Goal: Check status: Check status

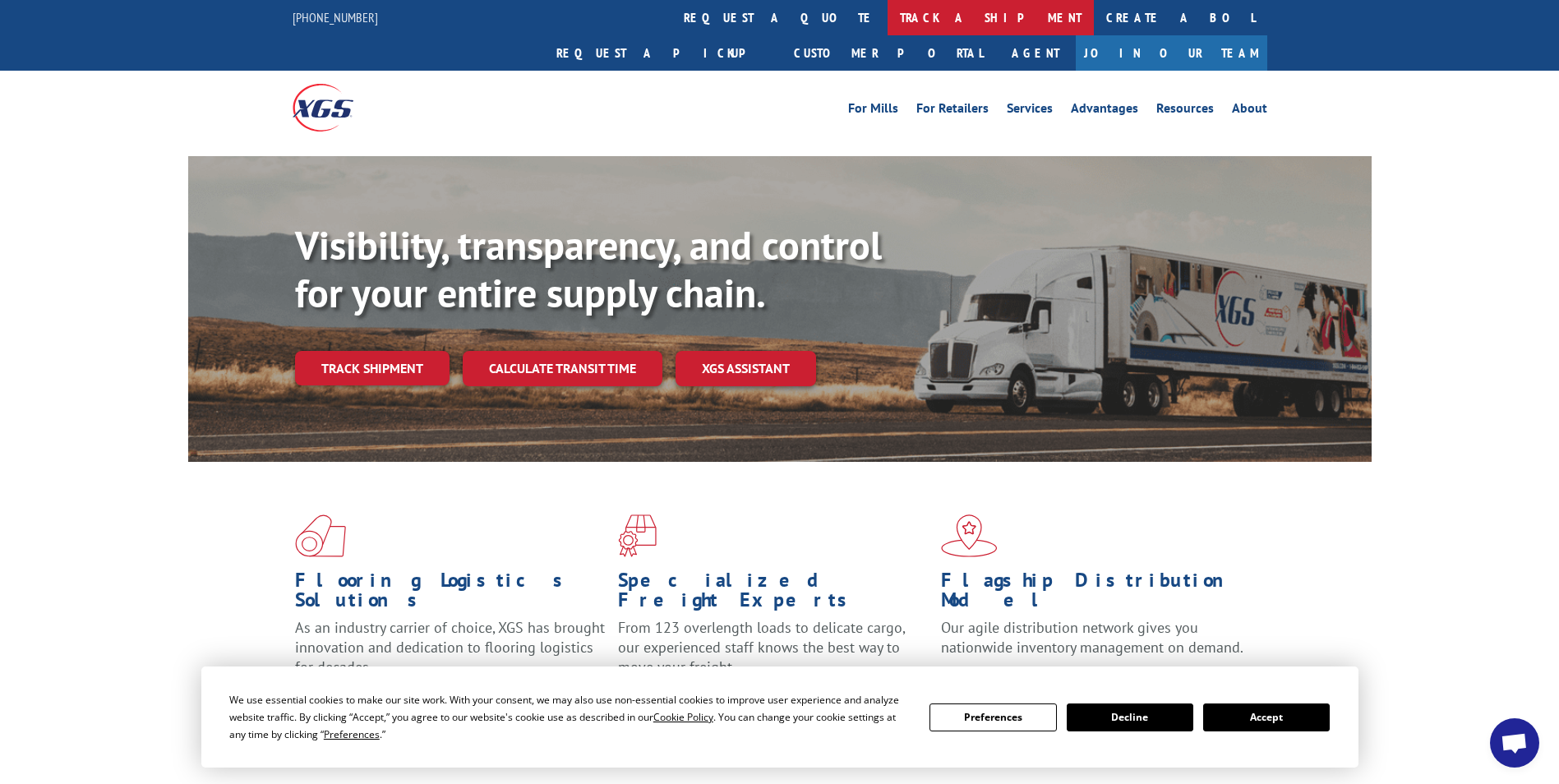
click at [888, 19] on link "track a shipment" at bounding box center [991, 18] width 206 height 36
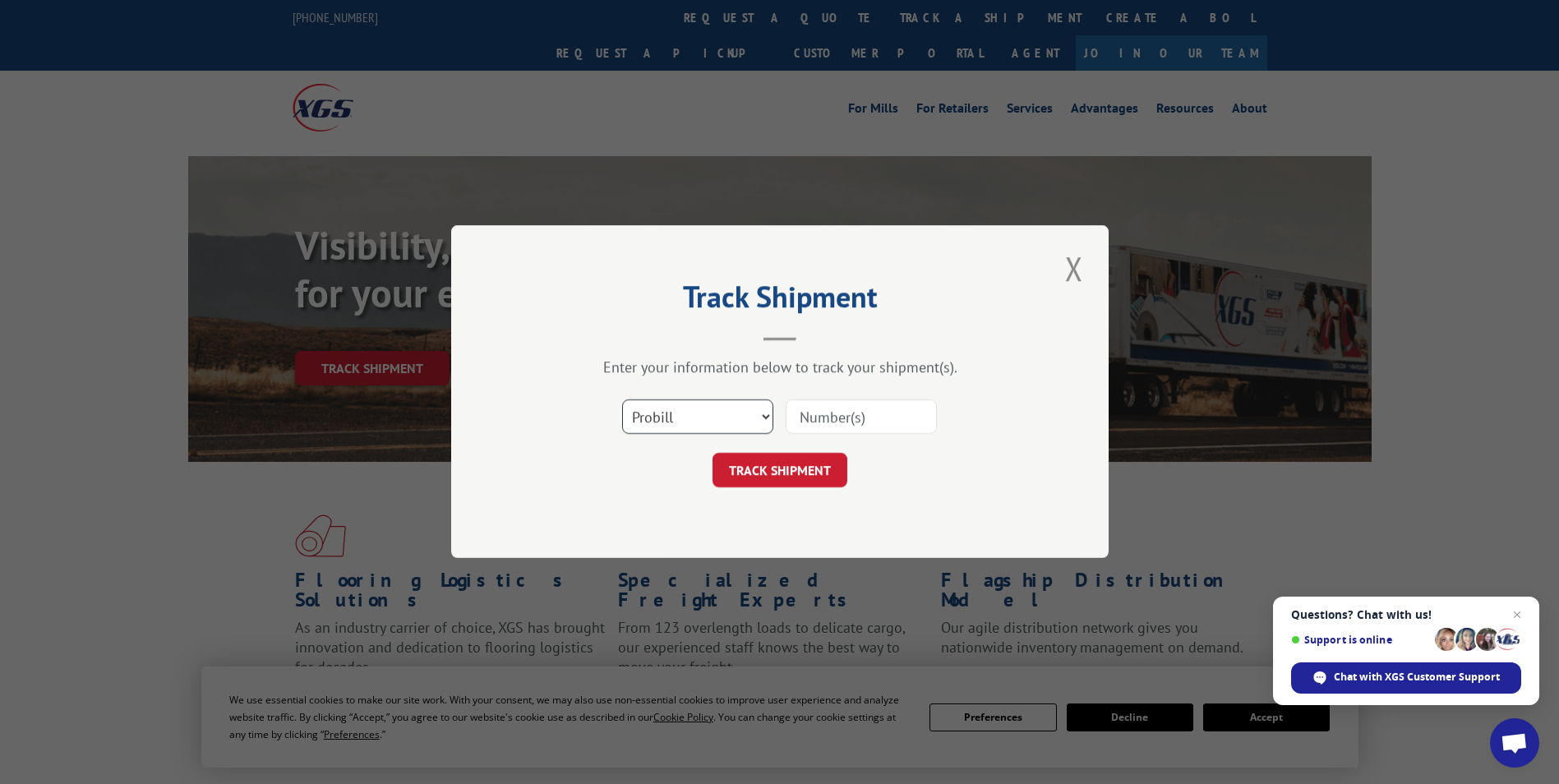
click at [731, 417] on select "Select category... Probill BOL PO" at bounding box center [698, 417] width 151 height 35
select select "po"
click at [623, 400] on select "Select category... Probill BOL PO" at bounding box center [698, 417] width 151 height 35
click at [779, 472] on button "TRACK SHIPMENT" at bounding box center [780, 470] width 135 height 35
click at [856, 422] on input at bounding box center [862, 417] width 151 height 35
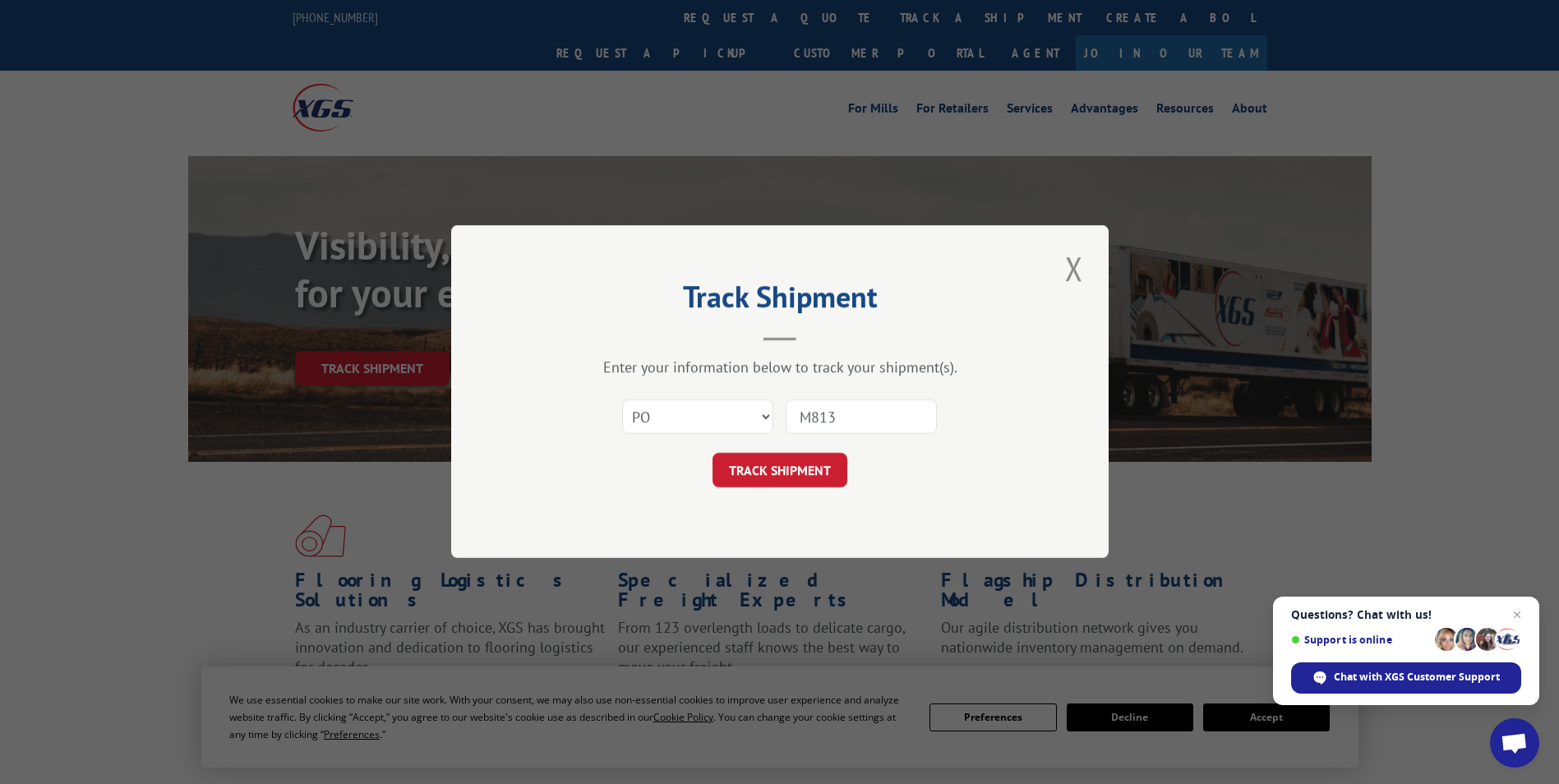
type input "M8131"
click button "TRACK SHIPMENT" at bounding box center [780, 470] width 135 height 35
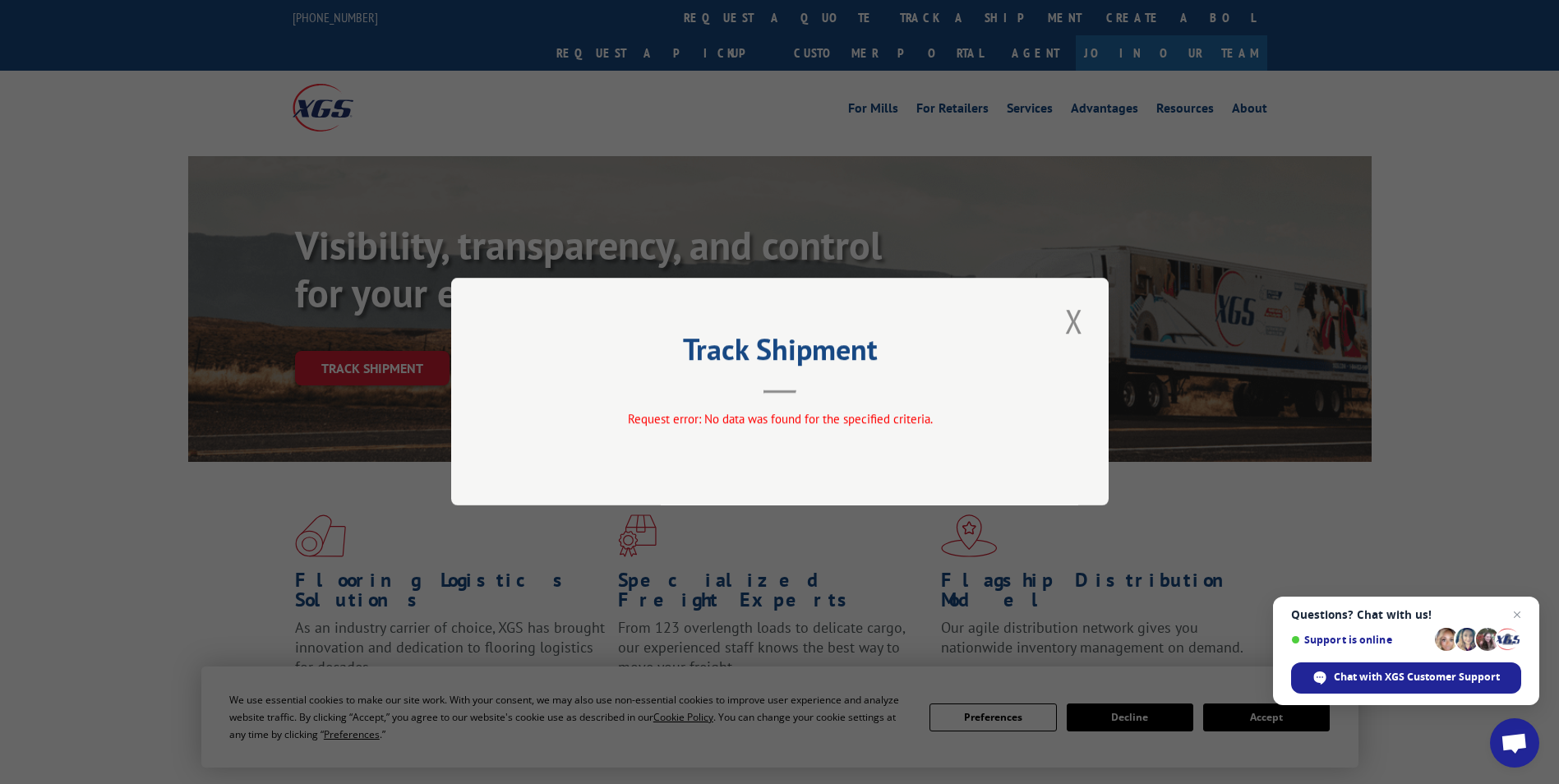
click at [784, 389] on header "Track Shipment" at bounding box center [780, 365] width 494 height 56
click at [1031, 313] on button "Close modal" at bounding box center [1073, 321] width 28 height 45
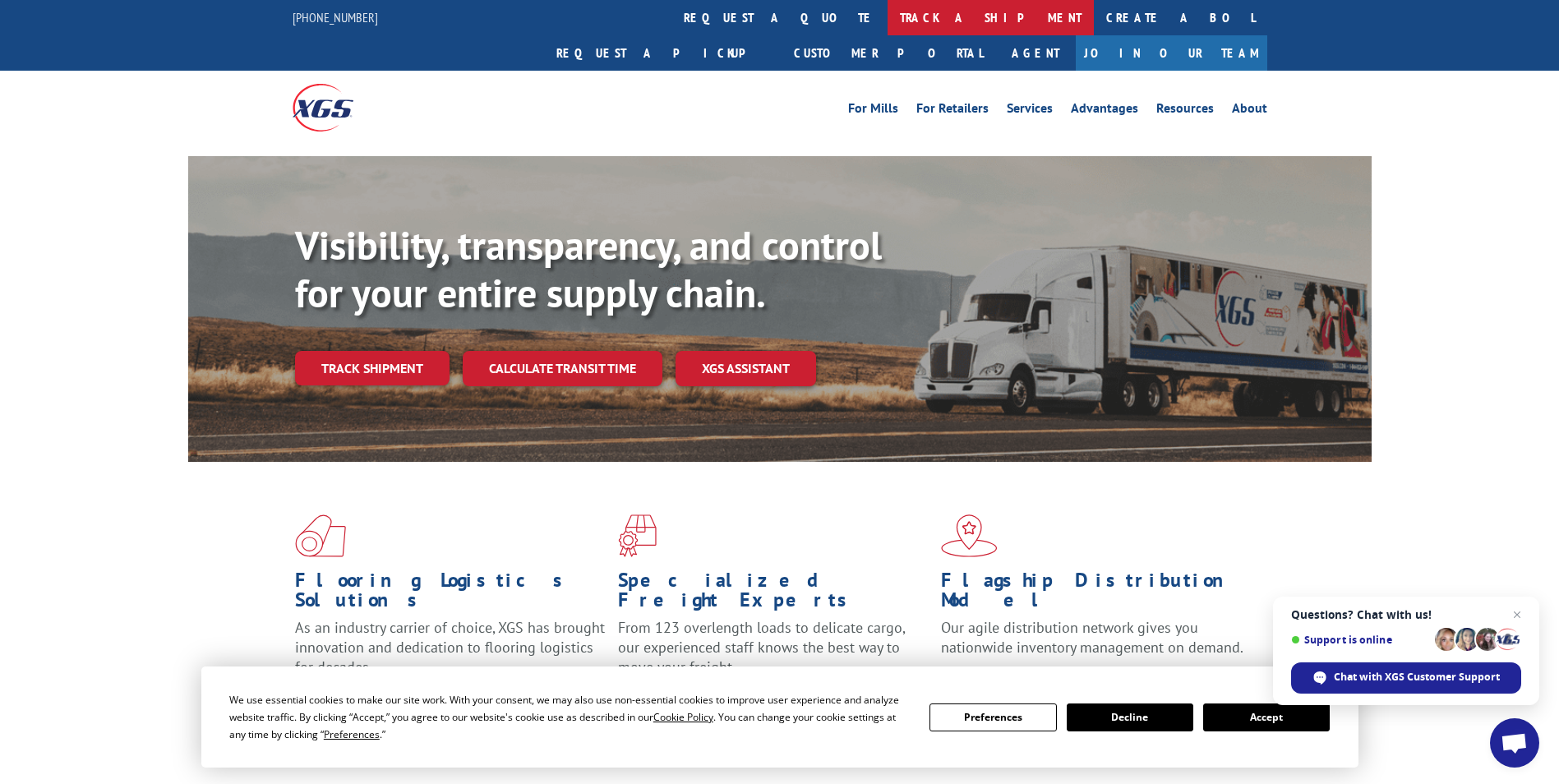
click at [888, 20] on link "track a shipment" at bounding box center [991, 18] width 206 height 36
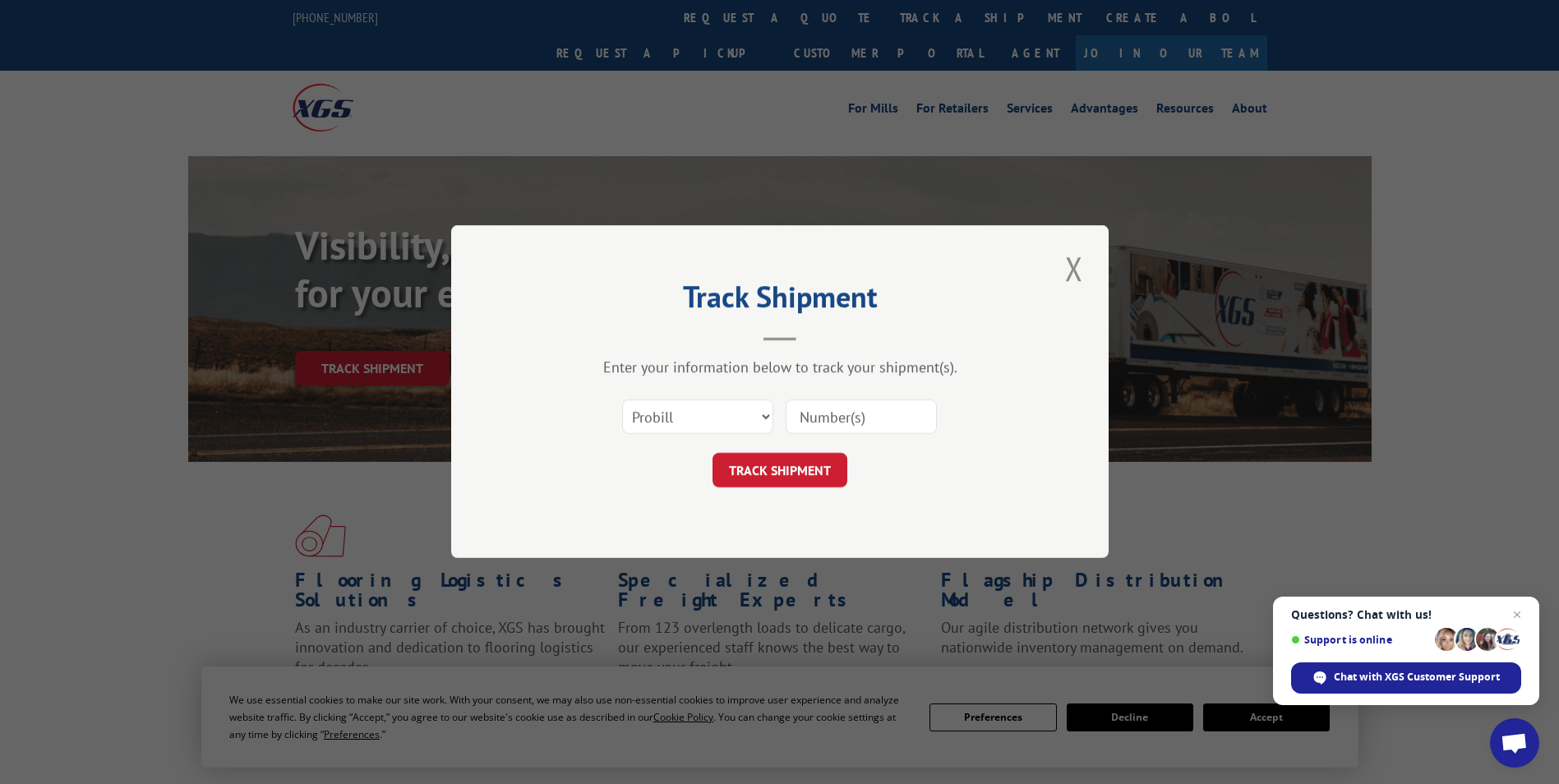
click at [833, 421] on input at bounding box center [862, 417] width 151 height 35
type input "391606254827"
click button "TRACK SHIPMENT" at bounding box center [780, 470] width 135 height 35
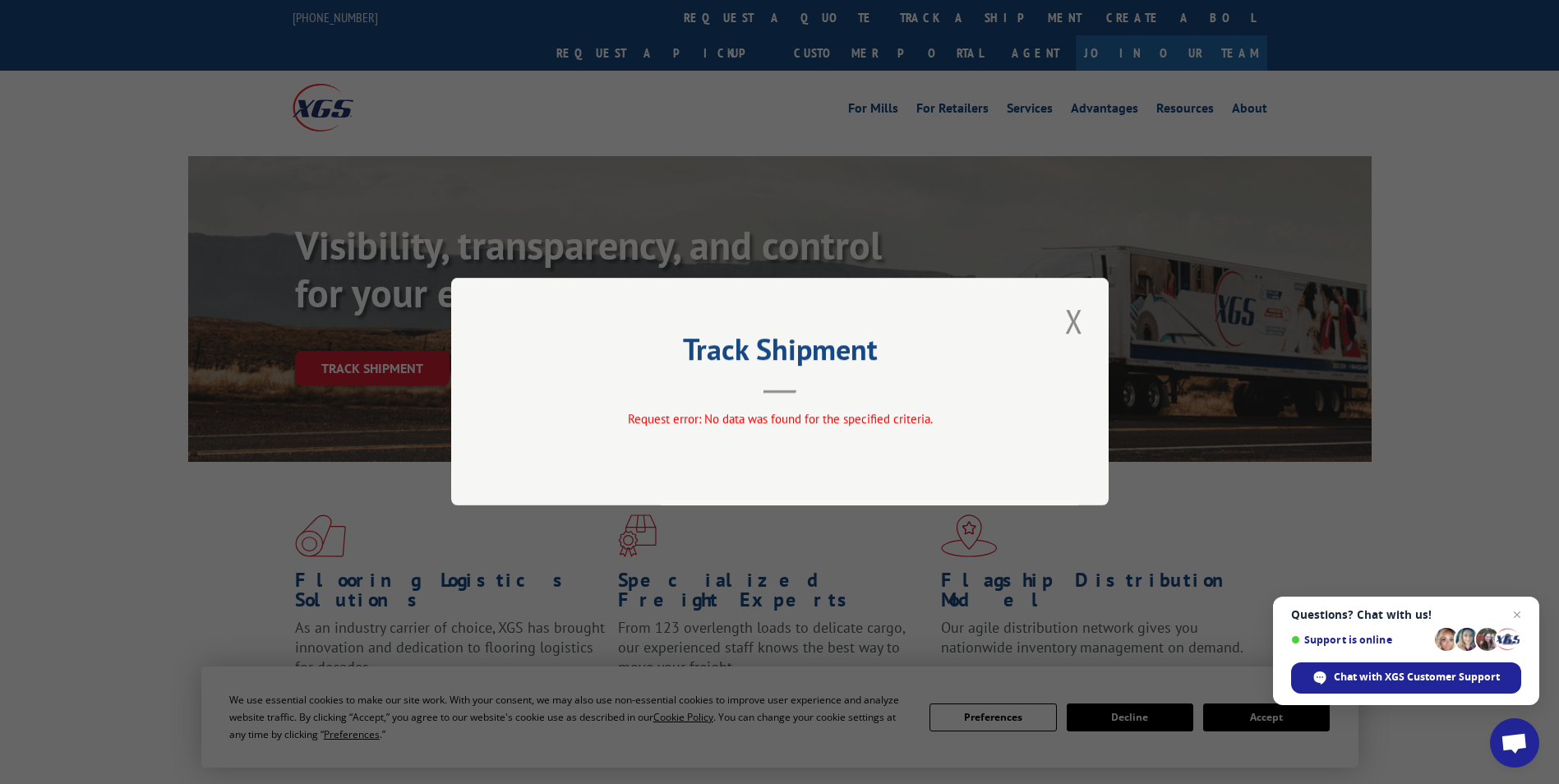
drag, startPoint x: 690, startPoint y: 328, endPoint x: 788, endPoint y: 348, distance: 100.0
click at [699, 332] on div "Track Shipment Request error: No data was found for the specified criteria." at bounding box center [779, 391] width 657 height 228
click at [788, 353] on h2 "Track Shipment" at bounding box center [780, 353] width 494 height 31
click at [789, 382] on header "Track Shipment" at bounding box center [780, 365] width 494 height 56
click at [774, 396] on div "Track Shipment Request error: No data was found for the specified criteria." at bounding box center [779, 391] width 657 height 228
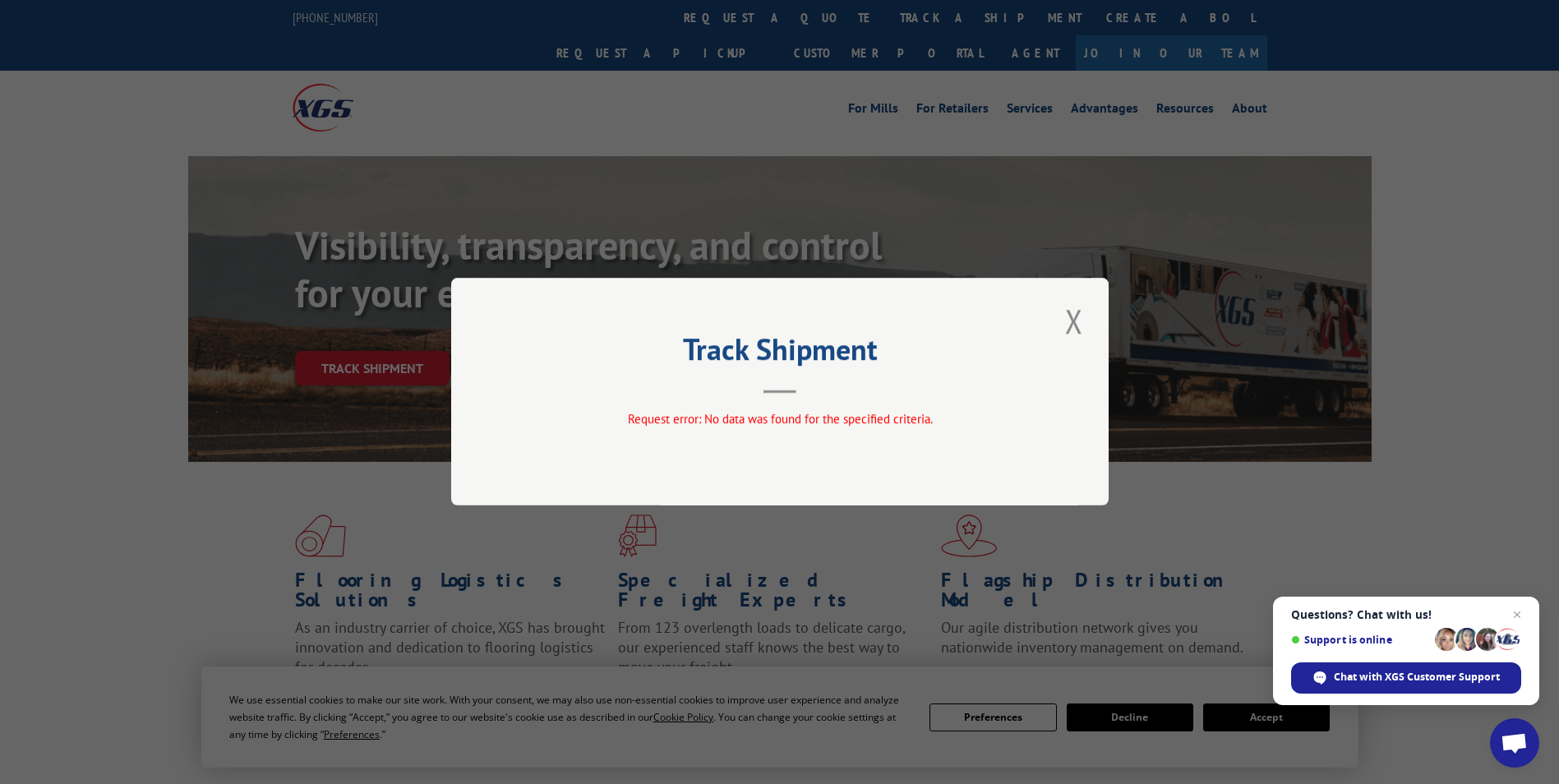
drag, startPoint x: 787, startPoint y: 388, endPoint x: 1187, endPoint y: 333, distance: 403.8
click at [805, 388] on header "Track Shipment" at bounding box center [780, 365] width 494 height 56
click at [1031, 316] on button "Close modal" at bounding box center [1073, 321] width 28 height 45
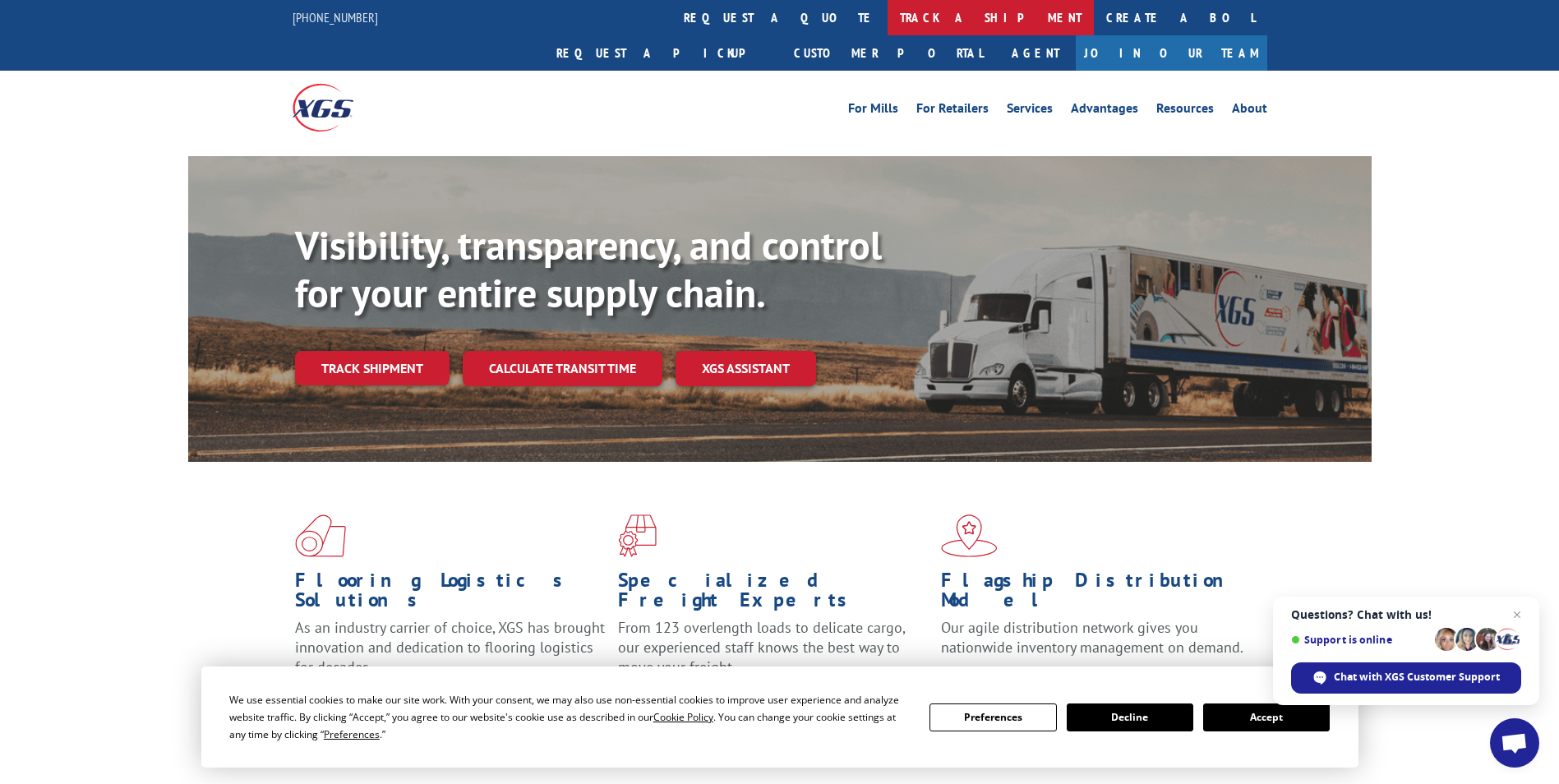
click at [888, 22] on link "track a shipment" at bounding box center [991, 18] width 206 height 36
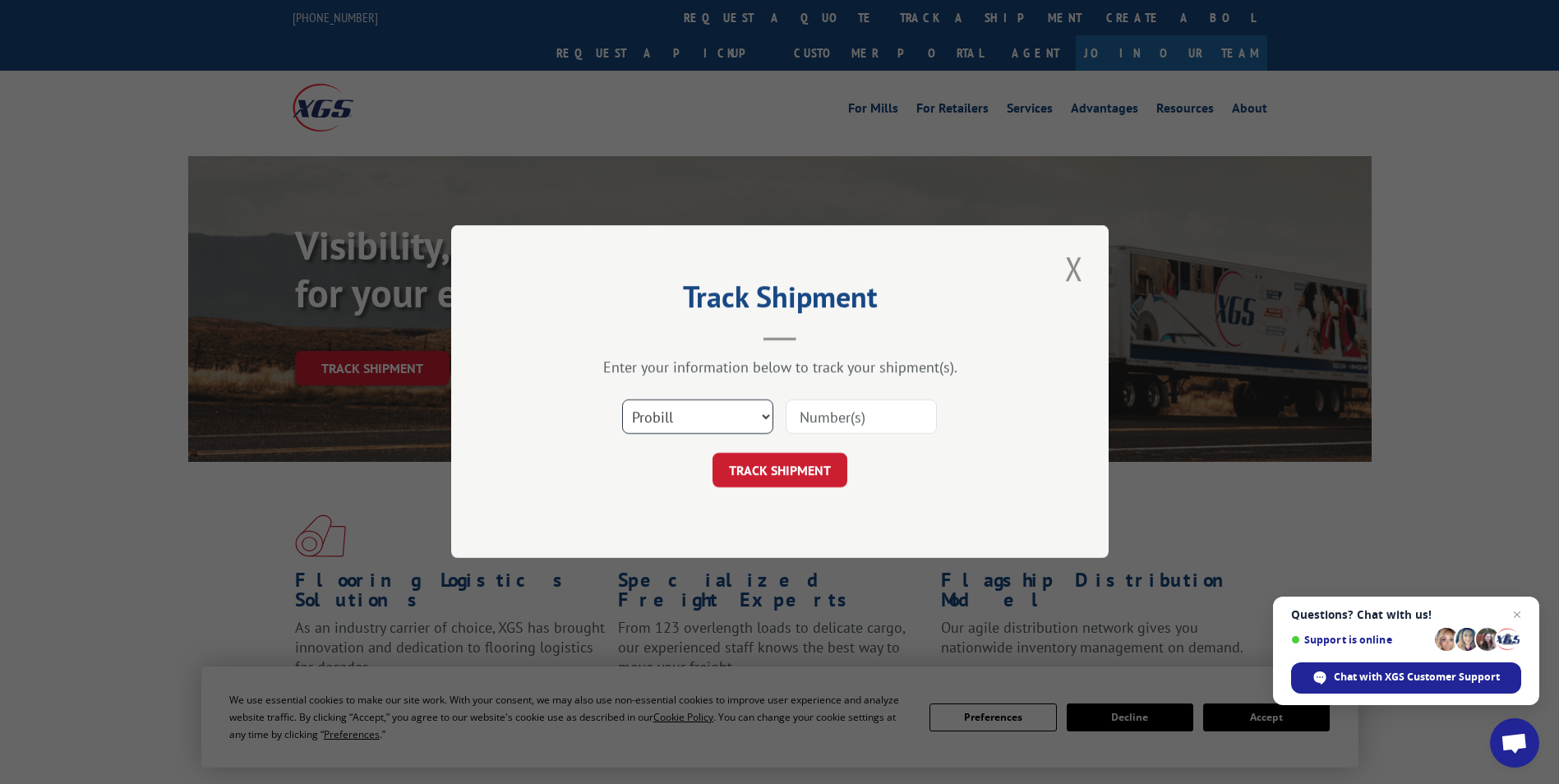
click at [703, 418] on select "Select category... Probill BOL PO" at bounding box center [698, 417] width 151 height 35
select select "bol"
click at [623, 400] on select "Select category... Probill BOL PO" at bounding box center [698, 417] width 151 height 35
click at [895, 418] on input at bounding box center [862, 417] width 151 height 35
type input "391606254827"
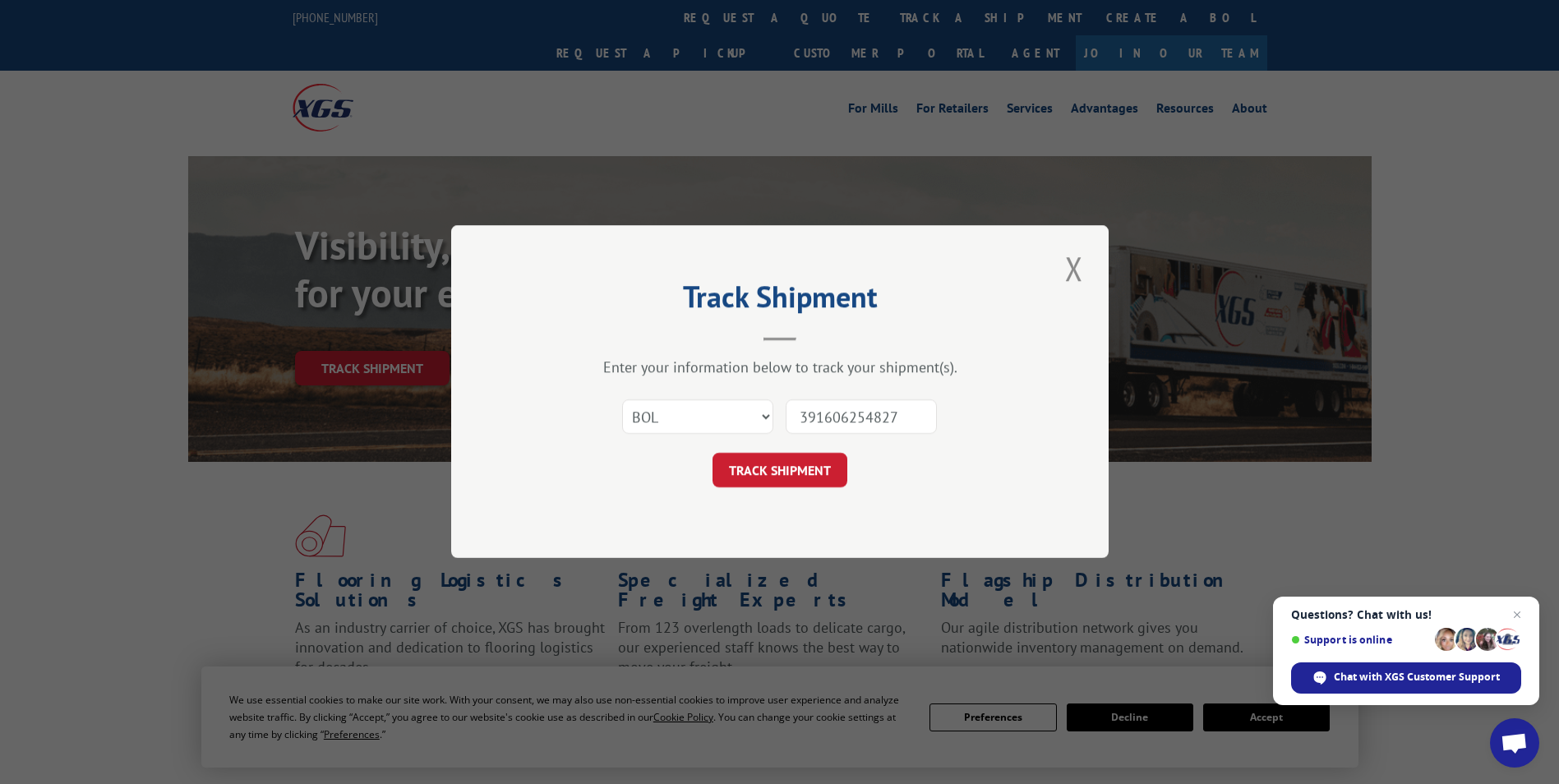
click button "TRACK SHIPMENT" at bounding box center [780, 470] width 135 height 35
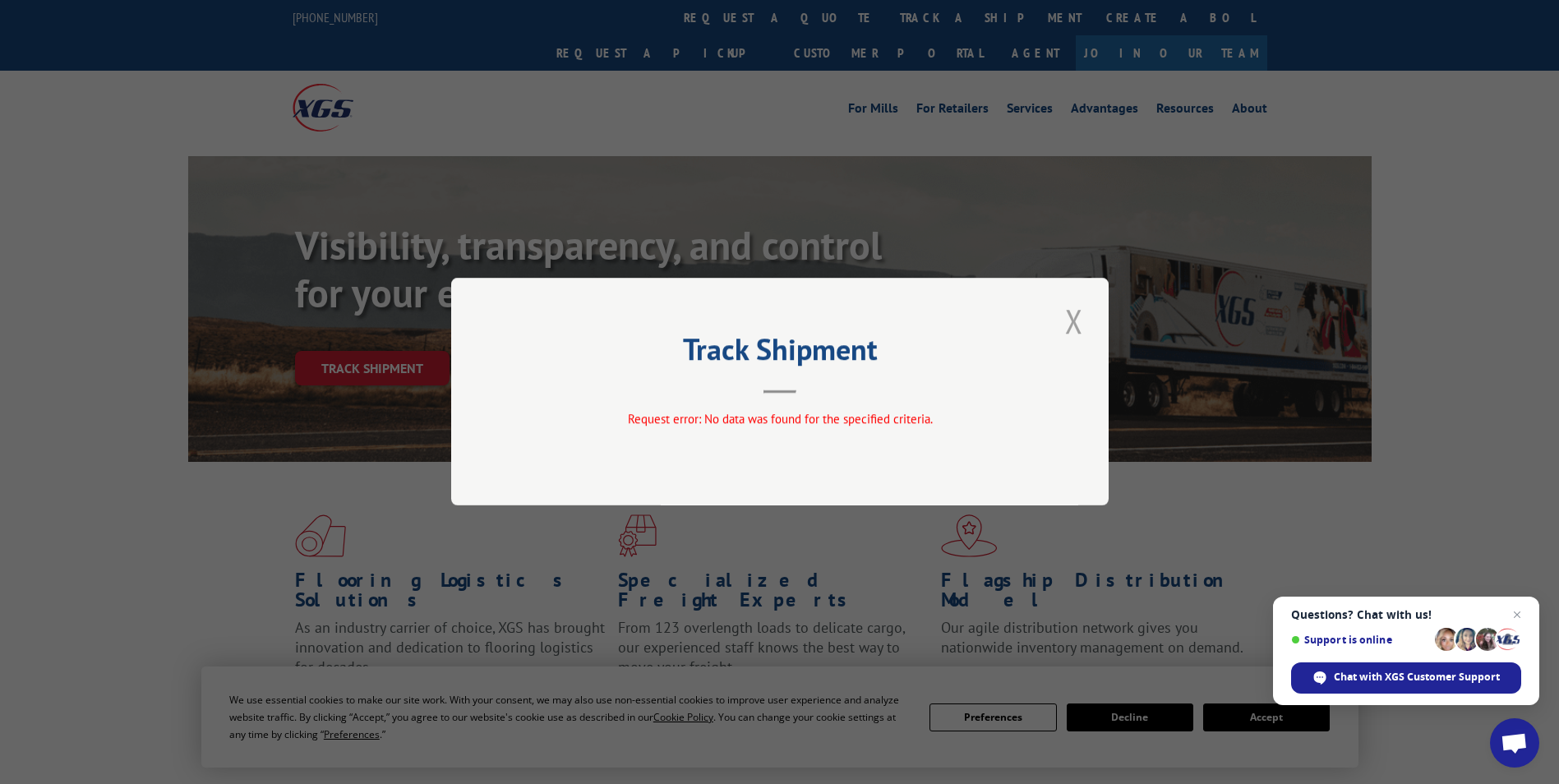
click at [1031, 317] on button "Close modal" at bounding box center [1073, 321] width 28 height 45
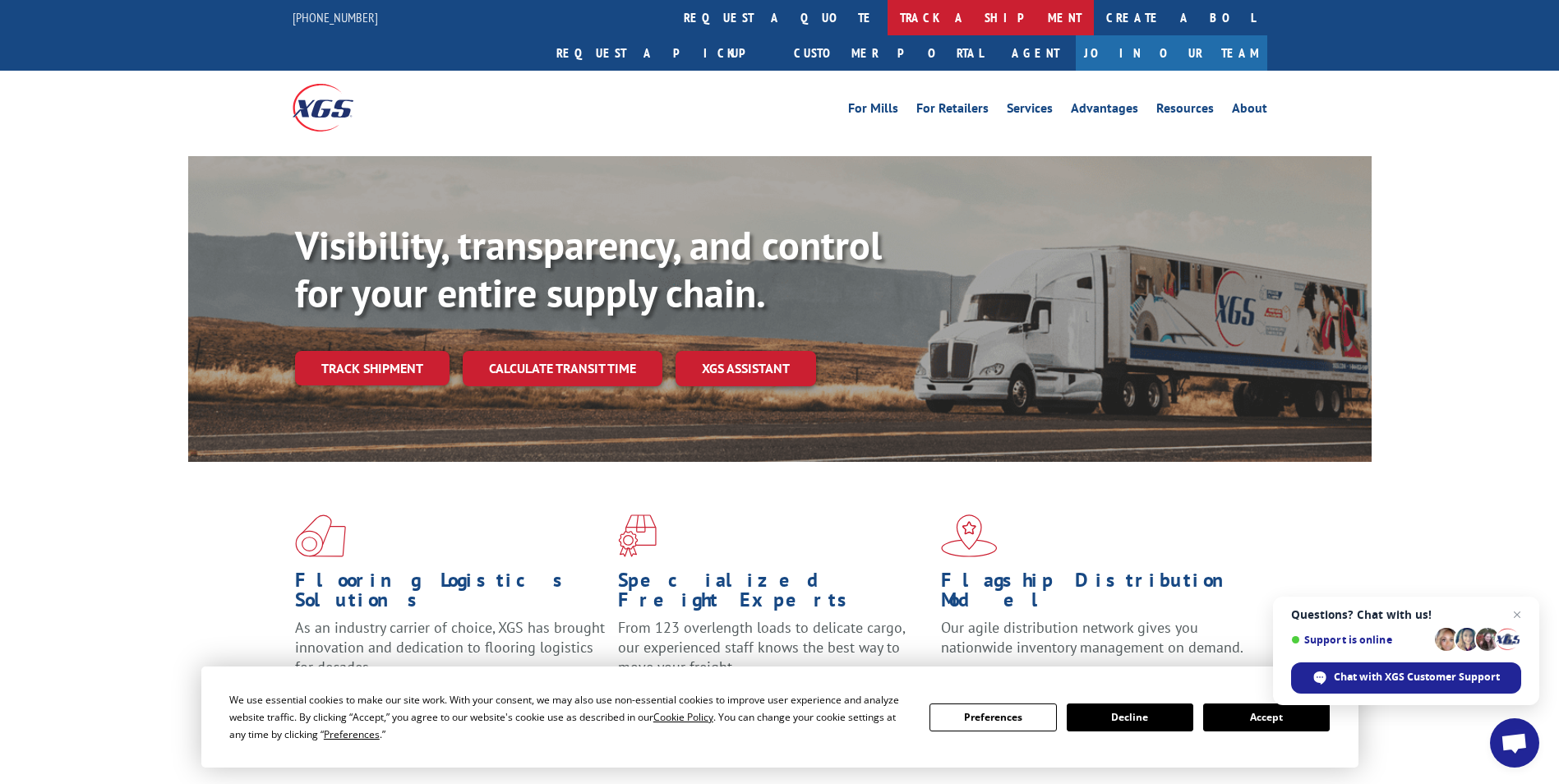
click at [888, 28] on link "track a shipment" at bounding box center [991, 18] width 206 height 36
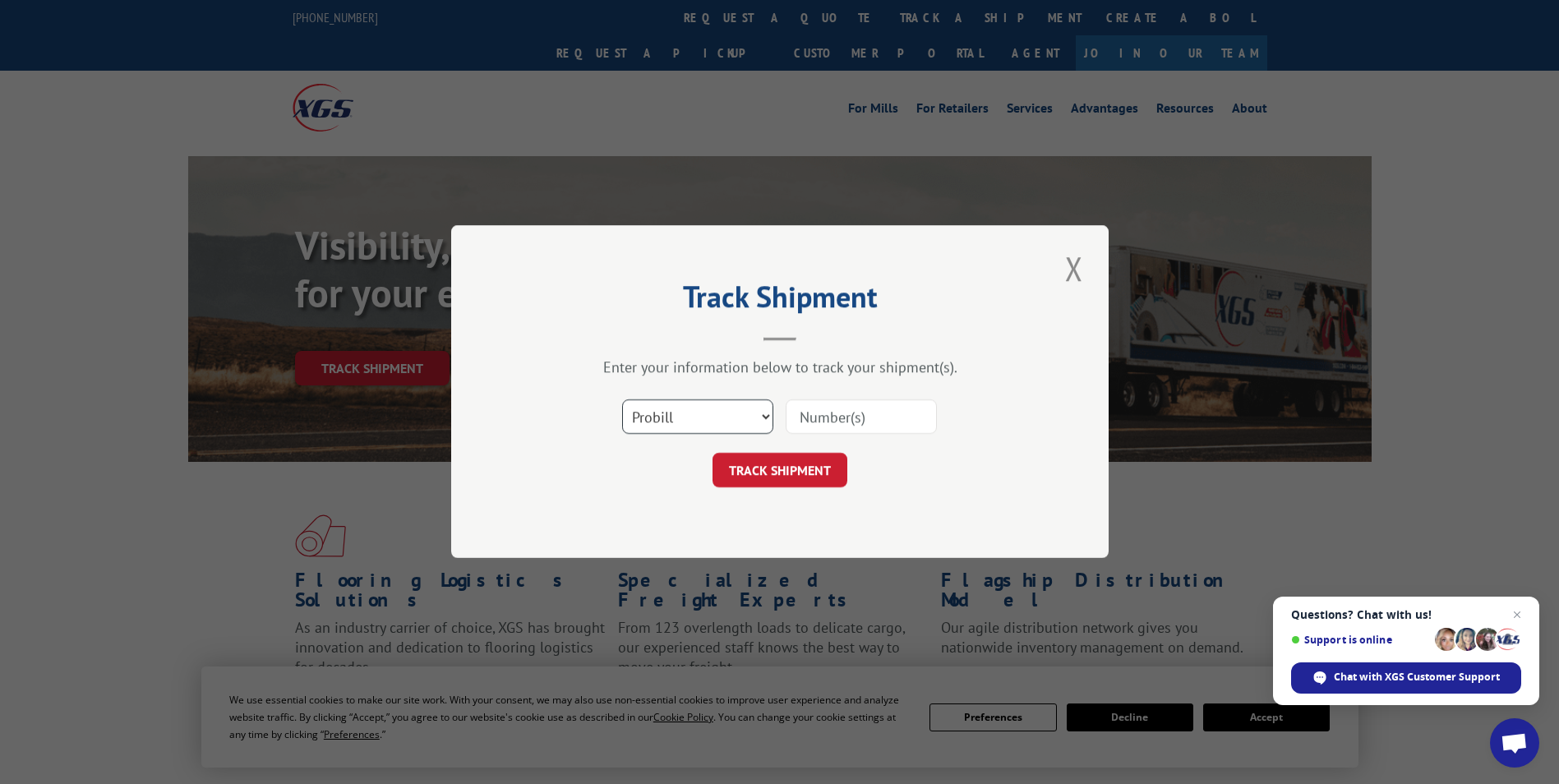
click at [689, 418] on select "Select category... Probill BOL PO" at bounding box center [698, 417] width 151 height 35
drag, startPoint x: 689, startPoint y: 418, endPoint x: 700, endPoint y: 418, distance: 11.0
click at [689, 418] on select "Select category... Probill BOL PO" at bounding box center [698, 417] width 151 height 35
click at [872, 413] on input at bounding box center [862, 417] width 151 height 35
type input "1232958"
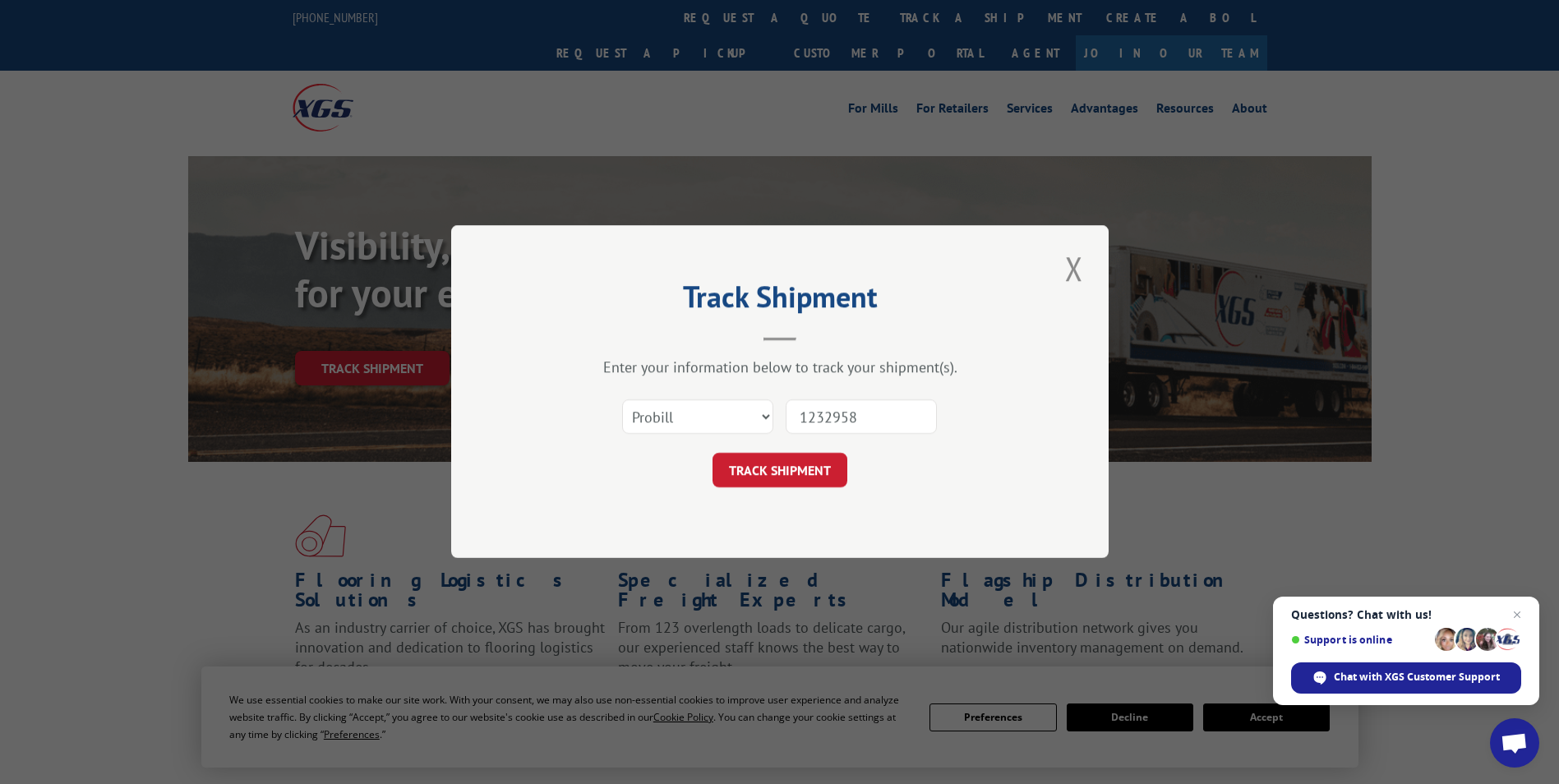
click button "TRACK SHIPMENT" at bounding box center [780, 470] width 135 height 35
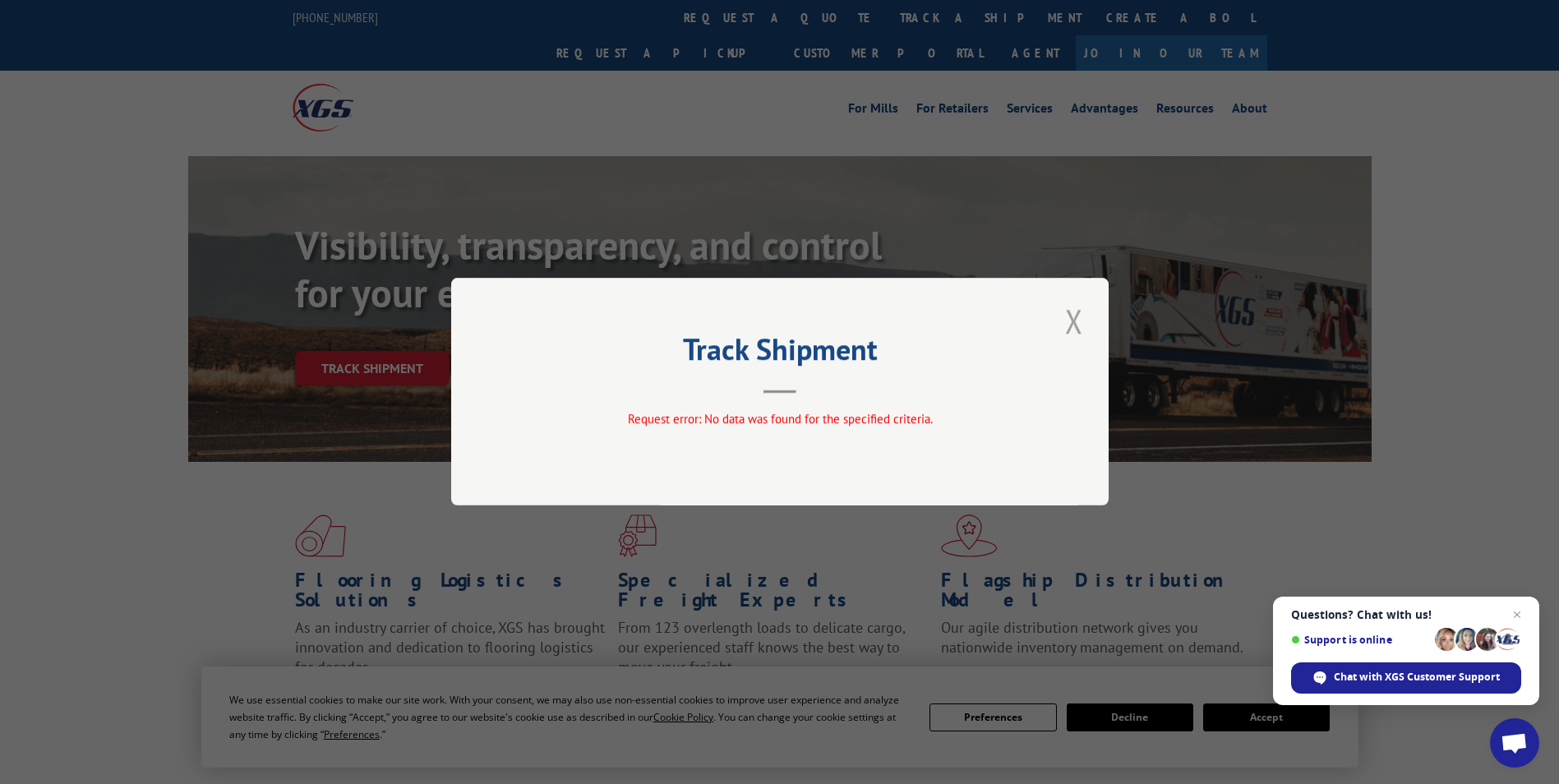
click at [1031, 328] on button "Close modal" at bounding box center [1073, 321] width 28 height 45
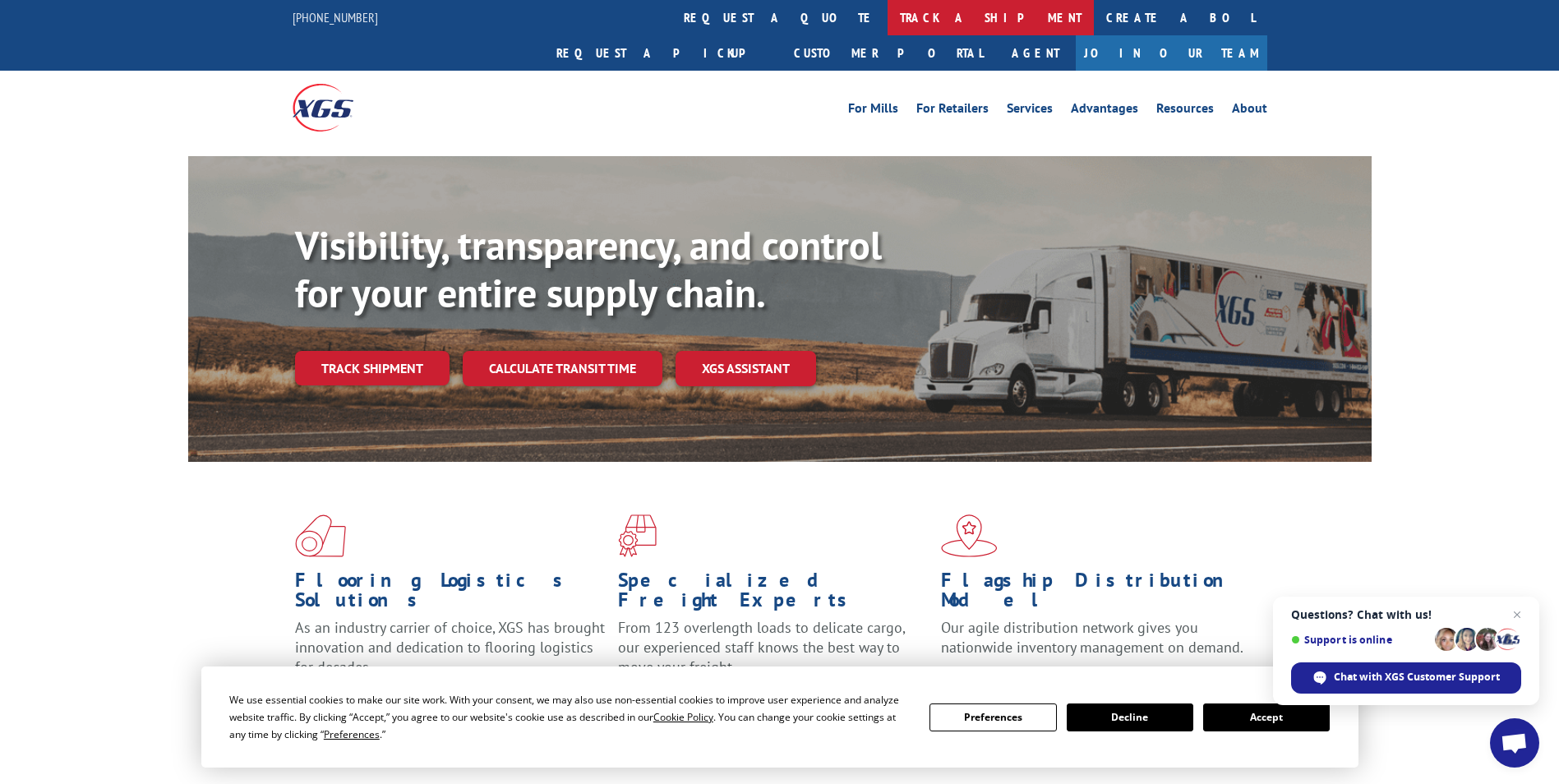
click at [888, 18] on link "track a shipment" at bounding box center [991, 18] width 206 height 36
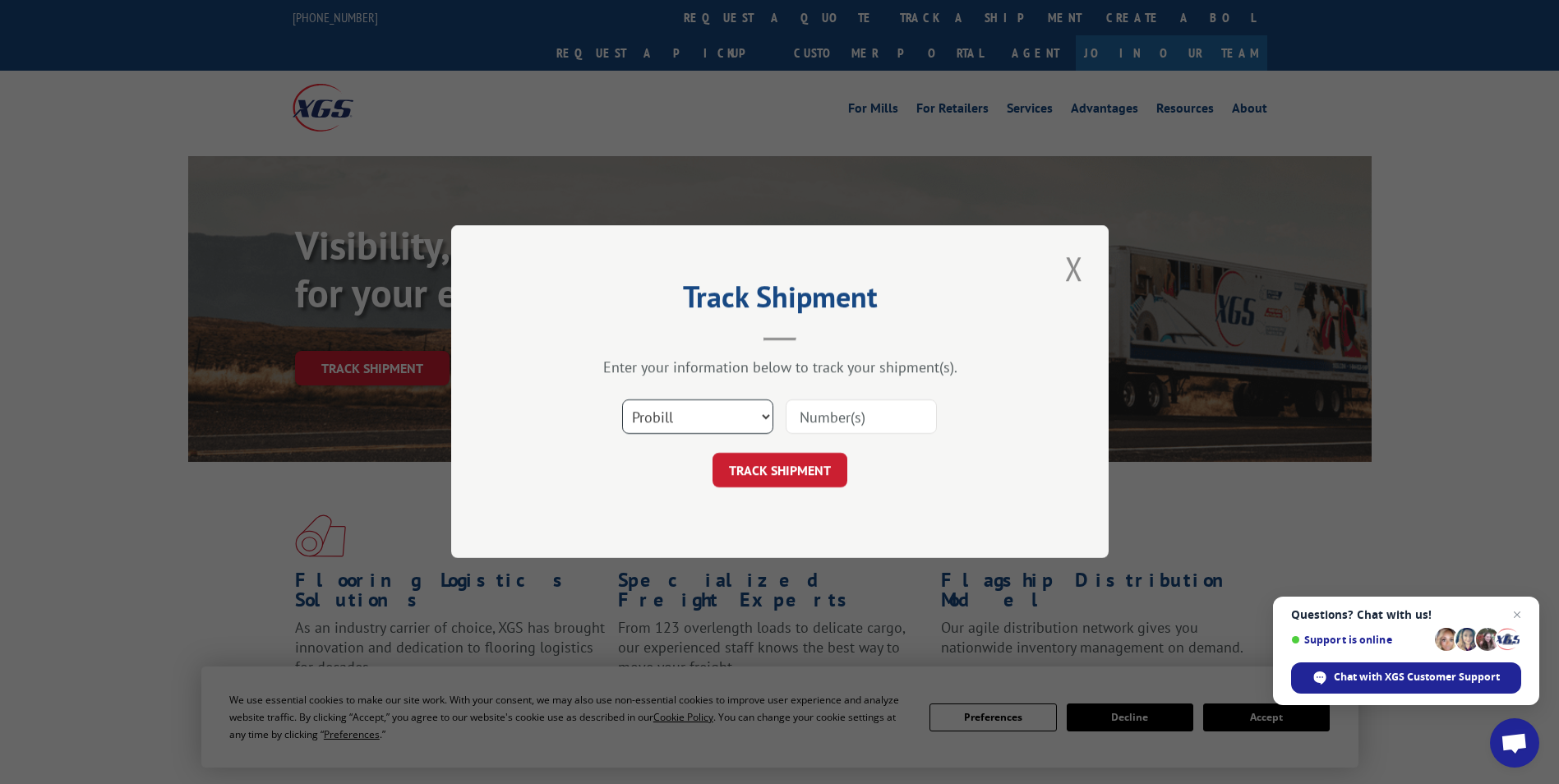
click at [722, 407] on select "Select category... Probill BOL PO" at bounding box center [698, 417] width 151 height 35
select select "bol"
click at [623, 400] on select "Select category... Probill BOL PO" at bounding box center [698, 417] width 151 height 35
click at [838, 424] on input at bounding box center [862, 417] width 151 height 35
type input "1232958"
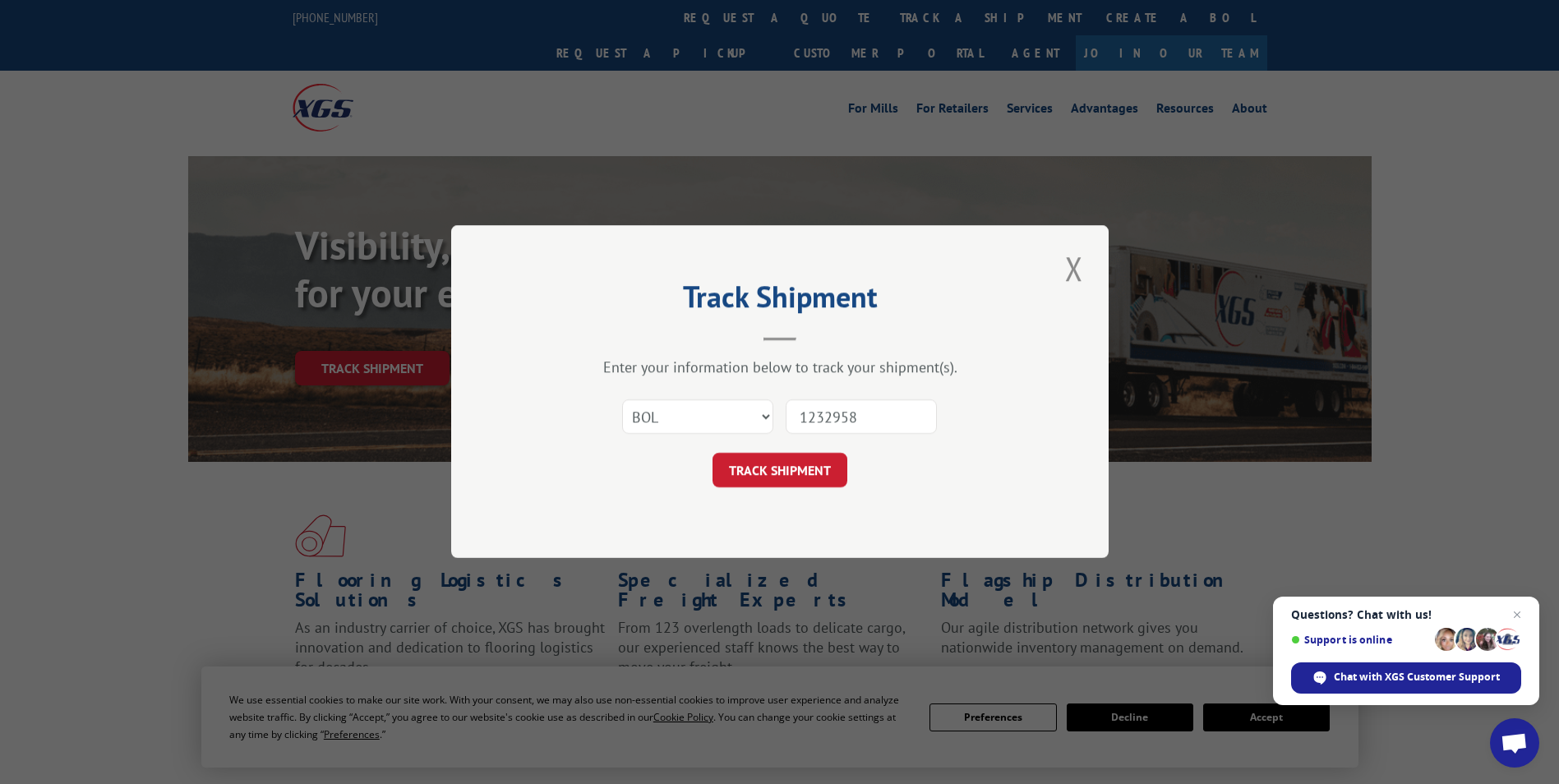
click button "TRACK SHIPMENT" at bounding box center [780, 470] width 135 height 35
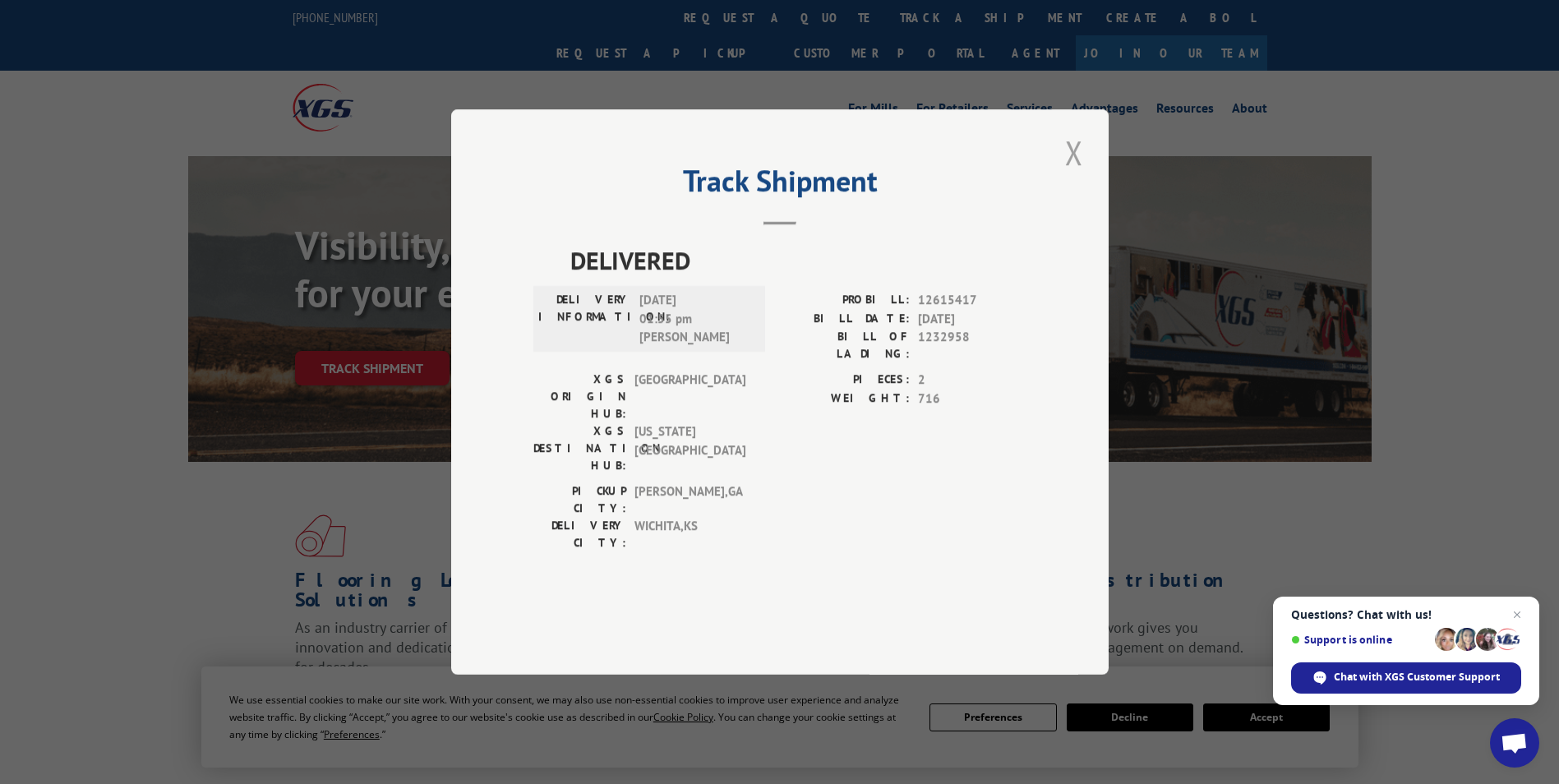
click at [1031, 175] on button "Close modal" at bounding box center [1073, 152] width 28 height 45
